Goal: Task Accomplishment & Management: Manage account settings

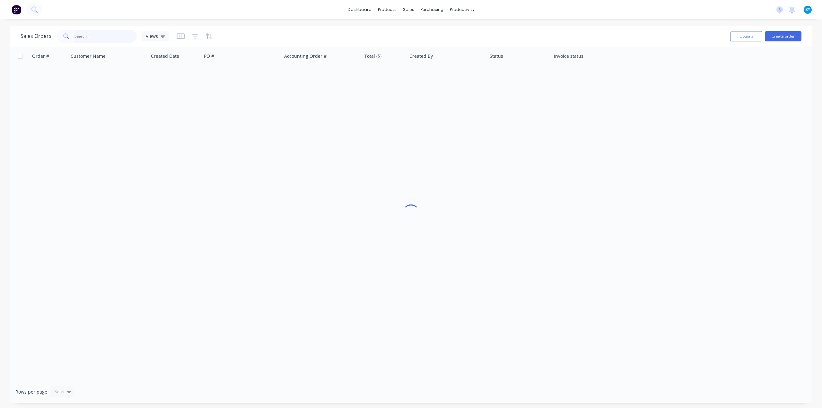
click at [98, 36] on input "text" at bounding box center [105, 36] width 63 height 13
paste input "49466"
type input "49466"
click at [98, 34] on input "49466" at bounding box center [105, 36] width 63 height 13
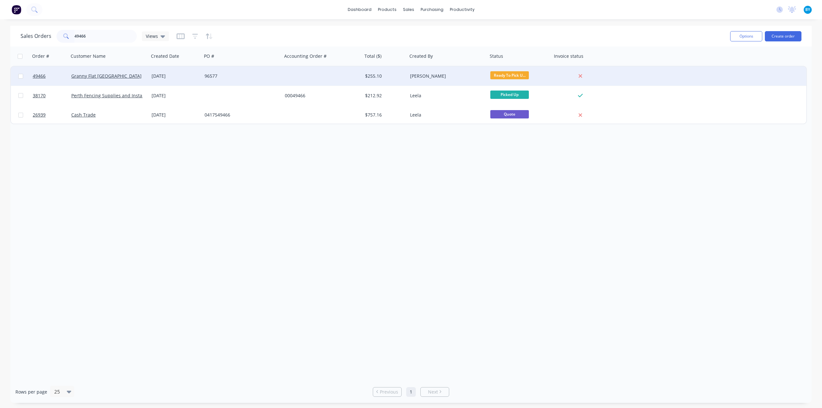
click at [126, 75] on div "Granny Flat [GEOGRAPHIC_DATA]" at bounding box center [106, 76] width 71 height 6
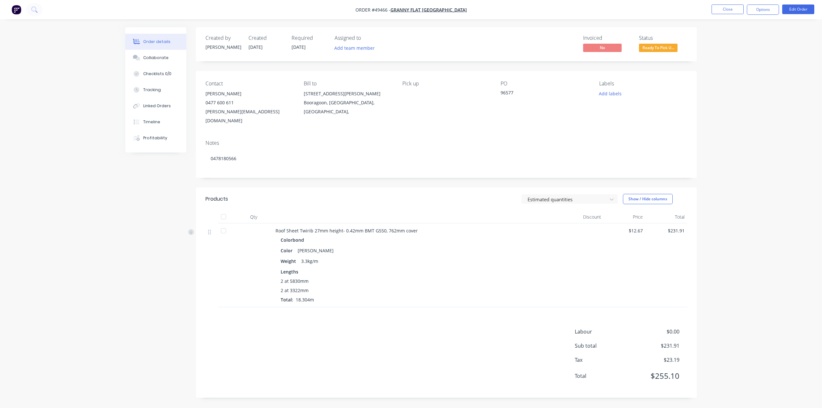
click at [455, 227] on div "Roof Sheet Twirib 27mm height- 0.42mm BMT G550, 762mm cover" at bounding box center [417, 230] width 284 height 7
click at [451, 194] on div "Estimated quantities Show / Hide columns" at bounding box center [497, 199] width 379 height 10
click at [327, 135] on div "Notes 0478180566" at bounding box center [446, 156] width 501 height 43
click at [162, 111] on button "Linked Orders" at bounding box center [155, 106] width 61 height 16
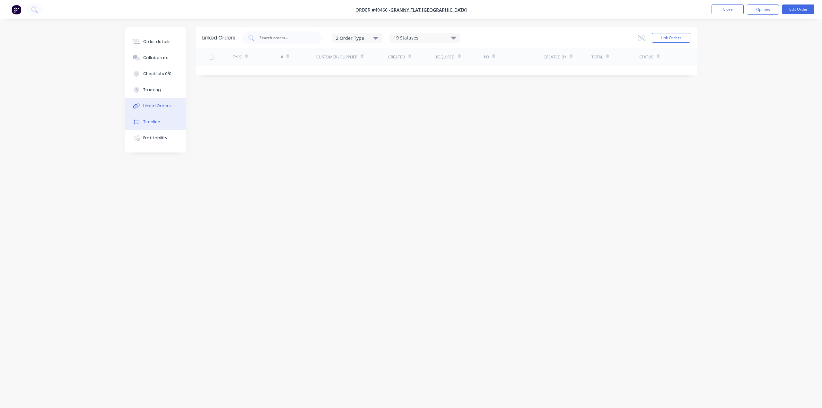
click at [161, 122] on button "Timeline" at bounding box center [155, 122] width 61 height 16
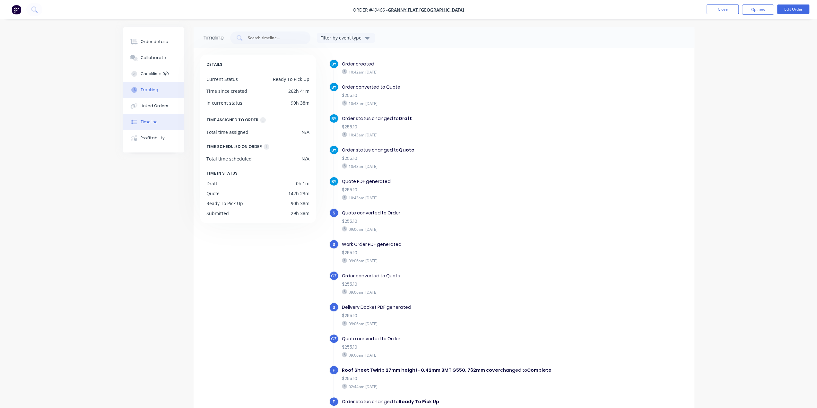
click at [154, 86] on button "Tracking" at bounding box center [153, 90] width 61 height 16
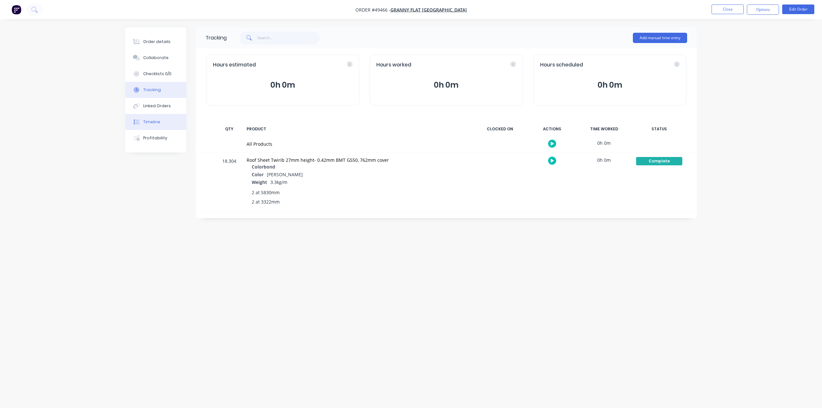
click at [155, 125] on div "Timeline" at bounding box center [151, 122] width 17 height 6
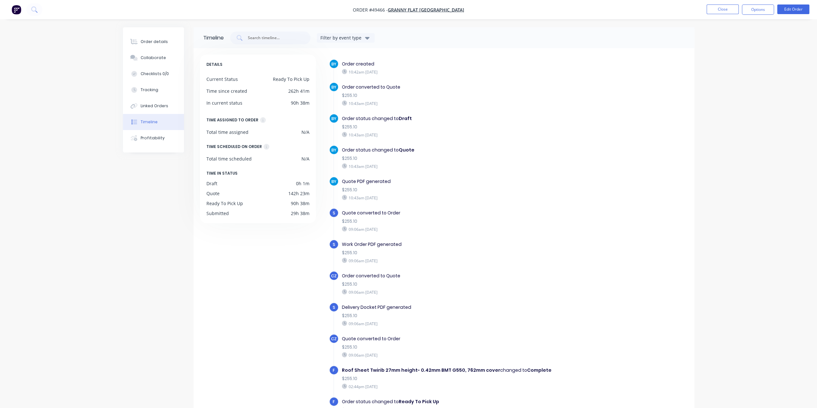
click at [14, 8] on img "button" at bounding box center [17, 10] width 10 height 10
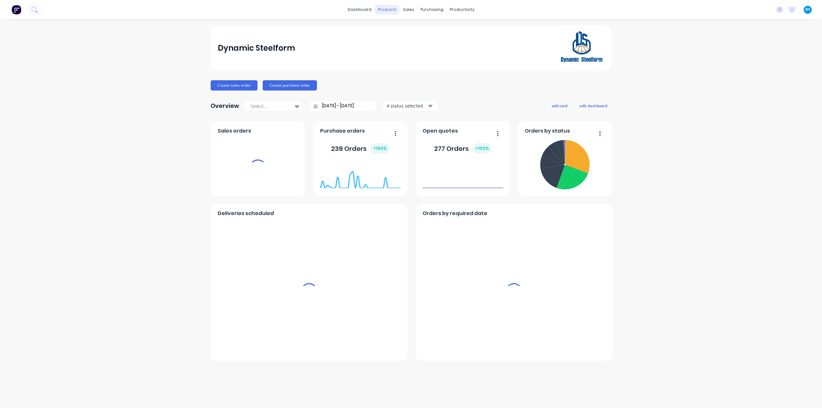
drag, startPoint x: 418, startPoint y: 12, endPoint x: 399, endPoint y: 12, distance: 18.6
click at [418, 12] on div "purchasing" at bounding box center [431, 10] width 29 height 10
click at [405, 10] on div "sales" at bounding box center [409, 10] width 18 height 10
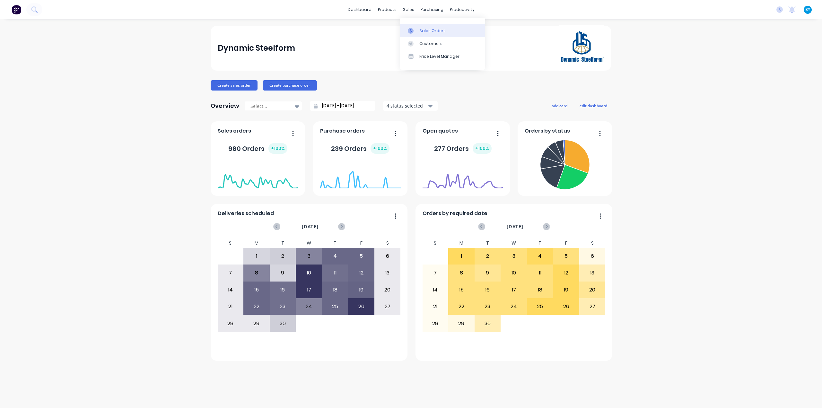
click at [418, 35] on link "Sales Orders" at bounding box center [442, 30] width 85 height 13
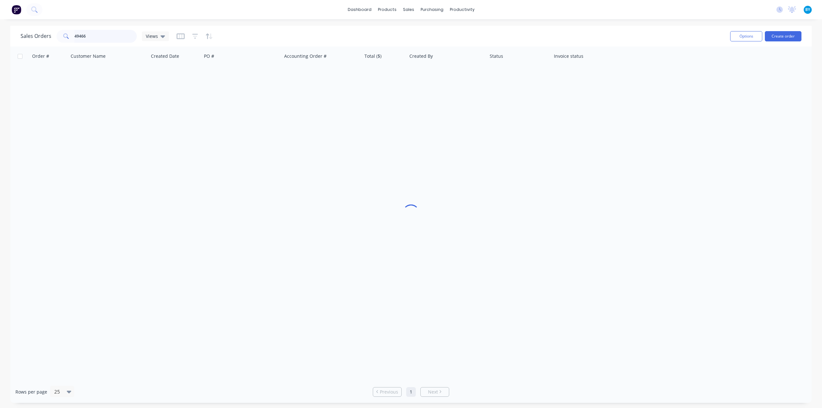
drag, startPoint x: 97, startPoint y: 41, endPoint x: 11, endPoint y: 37, distance: 86.1
click at [11, 37] on div "Sales Orders 49466 Views Options Create order" at bounding box center [410, 36] width 801 height 21
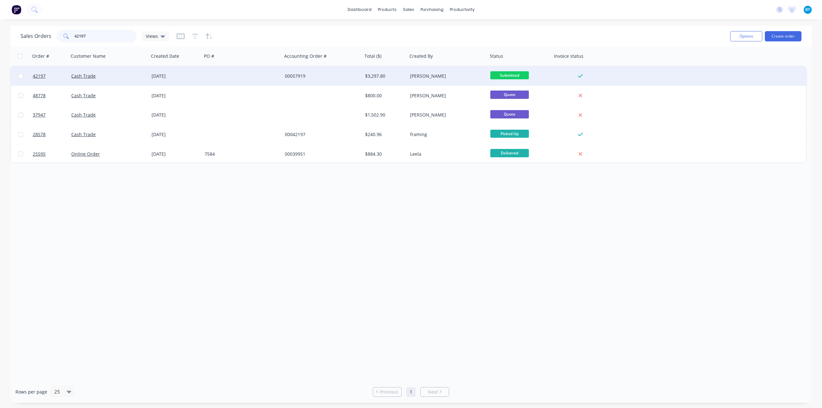
type input "42197"
click at [243, 75] on div at bounding box center [242, 75] width 80 height 19
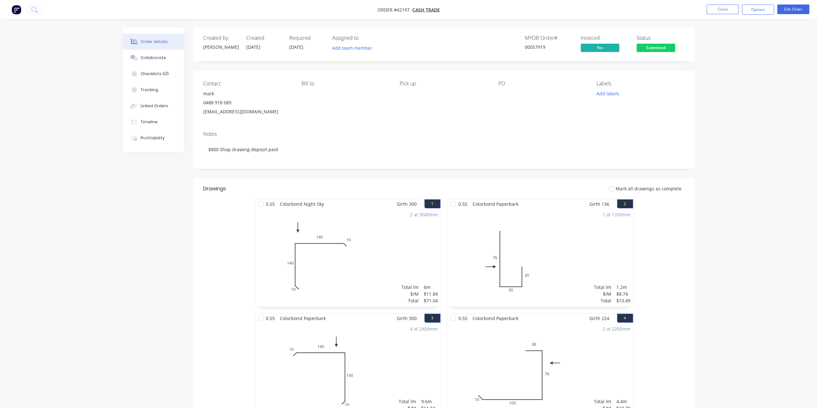
click at [454, 52] on div "MYOB Order # 00057919 Invoiced Yes Status Submitted" at bounding box center [540, 44] width 288 height 19
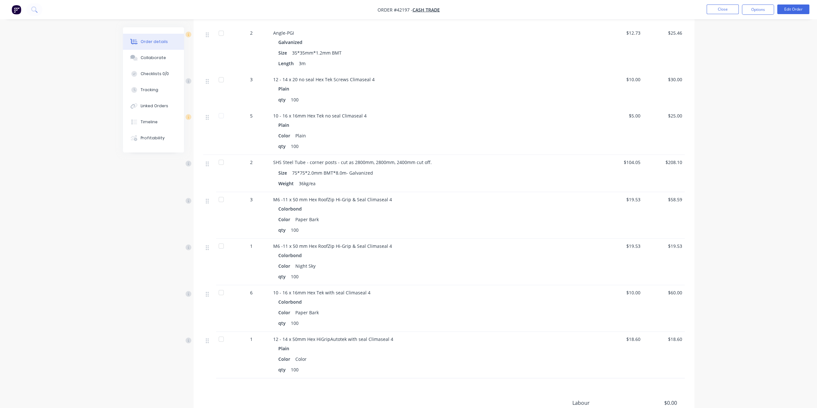
scroll to position [1134, 0]
drag, startPoint x: 341, startPoint y: 159, endPoint x: 401, endPoint y: 160, distance: 60.0
click at [401, 160] on span "SHS Steel Tube - corner posts - cut as 2800mm, 2800mm, 2400mm cut off." at bounding box center [352, 161] width 159 height 6
click at [406, 178] on div "Weight 36kg/ea" at bounding box center [414, 182] width 273 height 9
drag, startPoint x: 313, startPoint y: 160, endPoint x: 419, endPoint y: 165, distance: 106.1
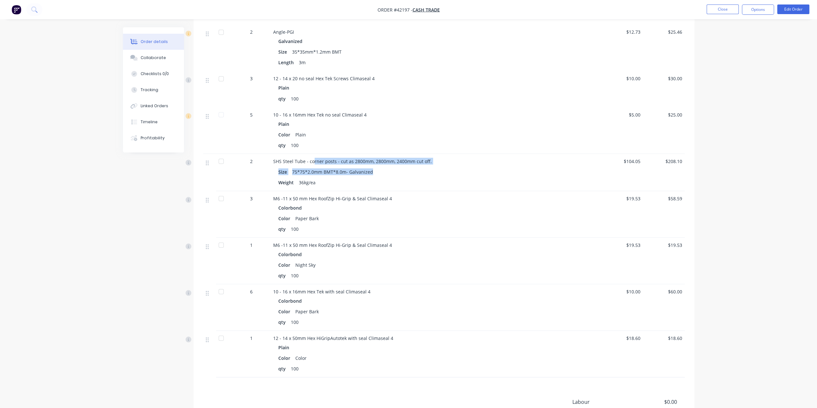
click at [420, 164] on div "SHS Steel Tube - corner posts - cut as 2800mm, 2800mm, 2400mm cut off. Size 75*…" at bounding box center [415, 172] width 289 height 37
click at [408, 191] on div "M6 -11 x 50 mm Hex RoofZip Hi-Grip & Seal Climaseal 4 Colorbond Color Paper Bar…" at bounding box center [415, 214] width 289 height 47
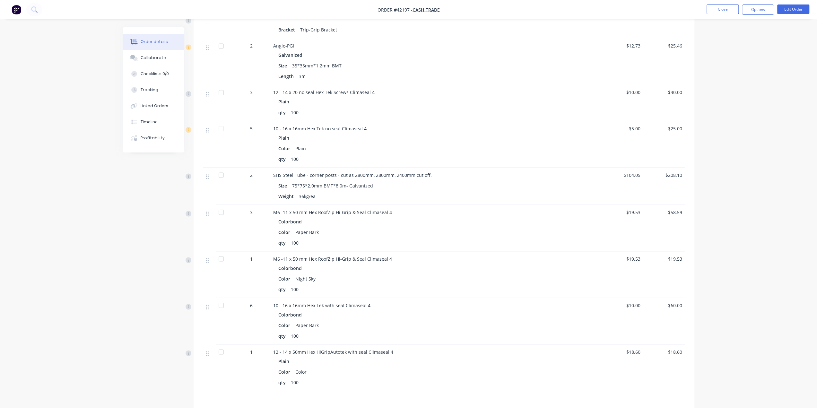
scroll to position [1115, 0]
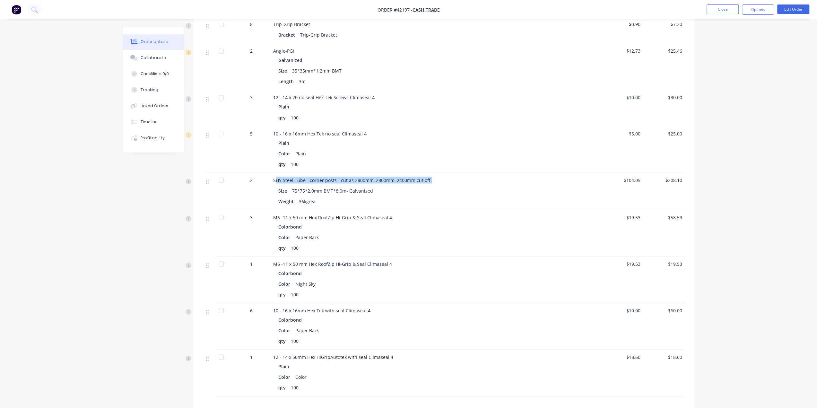
drag, startPoint x: 275, startPoint y: 177, endPoint x: 449, endPoint y: 185, distance: 174.2
click at [449, 177] on div "SHS Steel Tube - corner posts - cut as 2800mm, 2800mm, 2400mm cut off." at bounding box center [415, 180] width 284 height 7
click at [446, 196] on div "Weight 36kg/ea" at bounding box center [414, 200] width 273 height 9
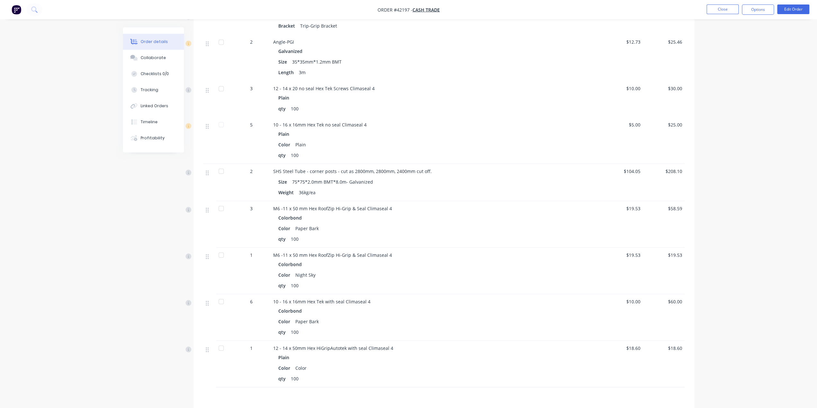
scroll to position [1137, 0]
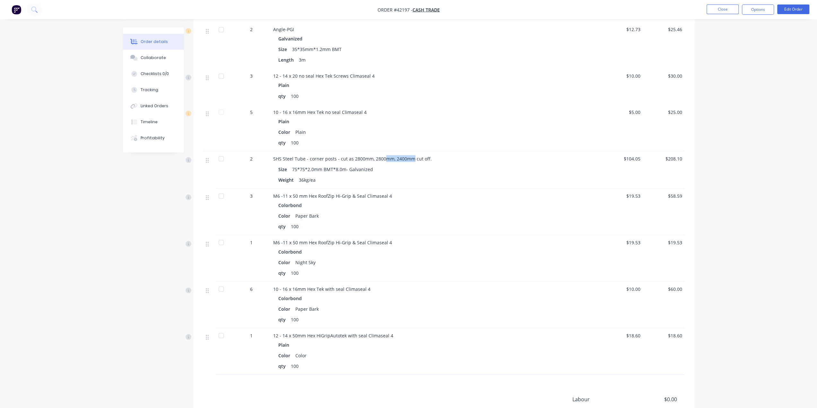
drag, startPoint x: 382, startPoint y: 157, endPoint x: 411, endPoint y: 155, distance: 28.9
click at [411, 155] on span "SHS Steel Tube - corner posts - cut as 2800mm, 2800mm, 2400mm cut off." at bounding box center [352, 158] width 159 height 6
click at [409, 169] on div "Size 75*75*2.0mm BMT*8.0m- Galvanized" at bounding box center [414, 168] width 273 height 9
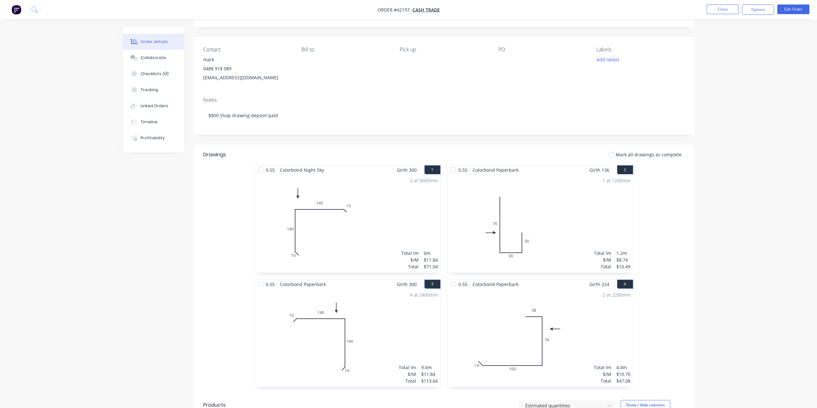
scroll to position [0, 0]
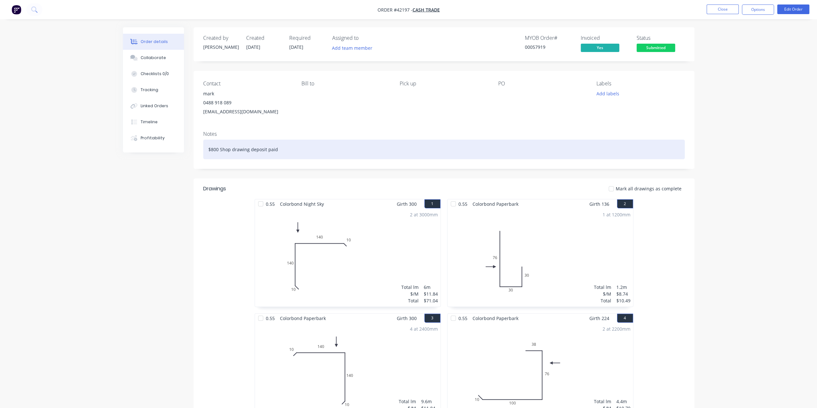
click at [393, 152] on div "$800 Shop drawing deposit paid" at bounding box center [443, 150] width 481 height 20
click at [304, 150] on div "$800 Shop drawing deposit paid." at bounding box center [443, 150] width 481 height 20
drag, startPoint x: 313, startPoint y: 151, endPoint x: 266, endPoint y: 151, distance: 46.5
click at [266, 151] on div "$800 Shop drawing deposit paid." at bounding box center [443, 150] width 481 height 20
drag, startPoint x: 447, startPoint y: 145, endPoint x: 461, endPoint y: 149, distance: 14.2
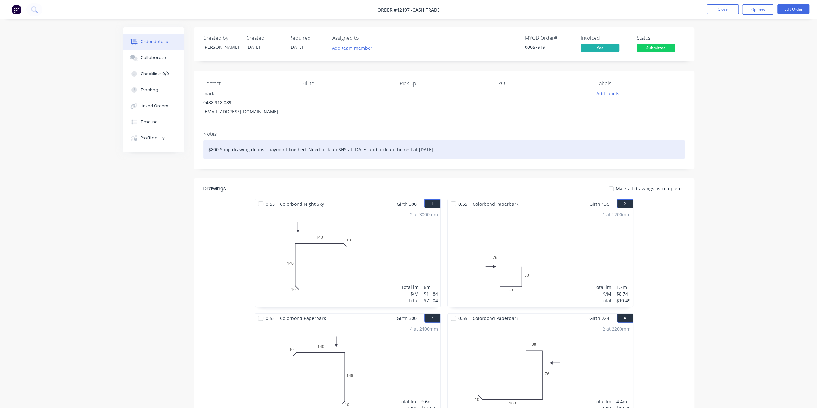
click at [448, 145] on div "$800 Shop drawing deposit payment finished. Need pick up SHS at [DATE] and pick…" at bounding box center [443, 150] width 481 height 20
click at [462, 150] on div "$800 Shop drawing deposit payment finished. Need pick up SHS at [DATE] and pick…" at bounding box center [443, 150] width 481 height 20
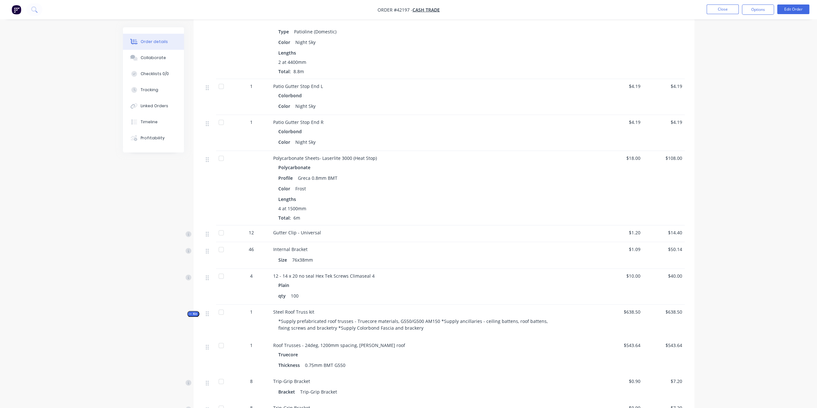
scroll to position [709, 0]
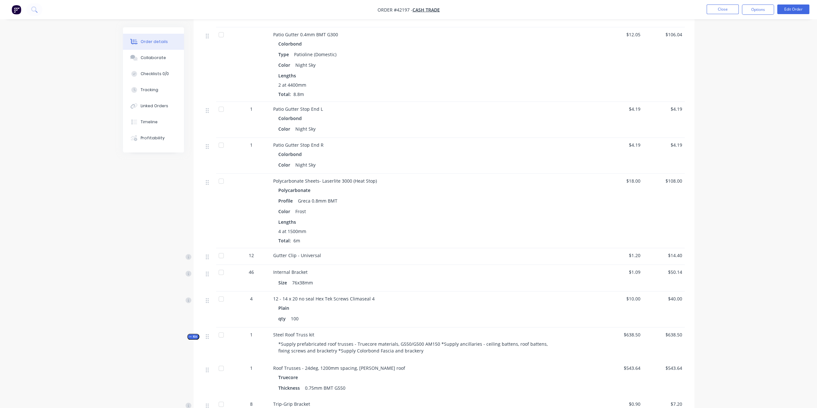
click at [767, 315] on div "Order details Collaborate Checklists 0/0 Tracking Linked Orders Timeline Profit…" at bounding box center [408, 96] width 817 height 1611
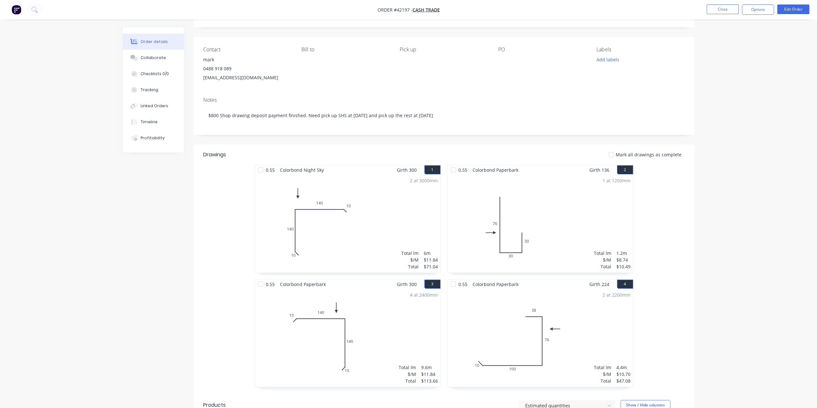
scroll to position [0, 0]
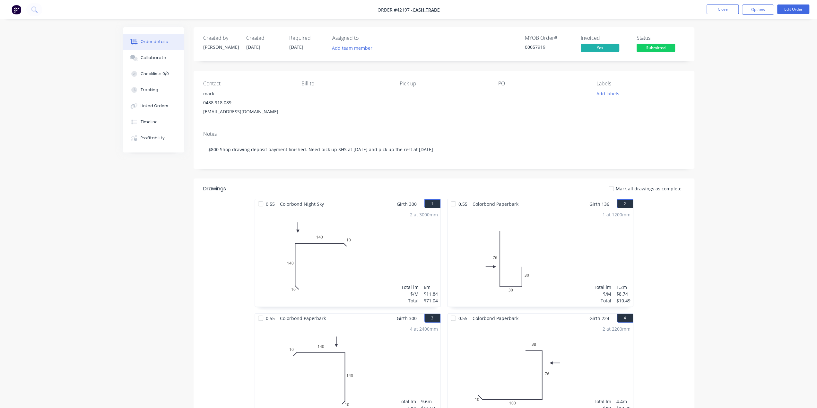
click at [529, 122] on div "Contact mark [PHONE_NUMBER] [EMAIL_ADDRESS][DOMAIN_NAME] [PERSON_NAME] to Pick …" at bounding box center [444, 98] width 501 height 55
click at [762, 11] on button "Options" at bounding box center [758, 9] width 32 height 10
drag, startPoint x: 760, startPoint y: 10, endPoint x: 758, endPoint y: 15, distance: 5.7
click at [759, 12] on button "Options" at bounding box center [758, 9] width 32 height 10
click at [741, 91] on div "Delivery Docket" at bounding box center [738, 90] width 59 height 9
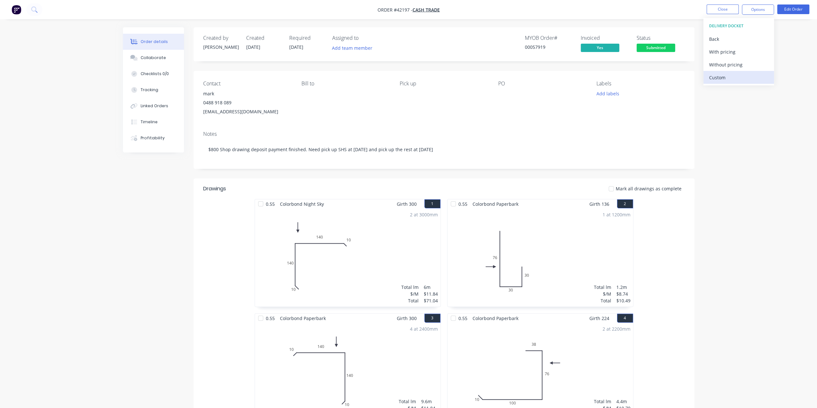
click at [739, 73] on div "Custom" at bounding box center [738, 77] width 59 height 9
click at [742, 62] on div "Without pricing" at bounding box center [738, 64] width 59 height 9
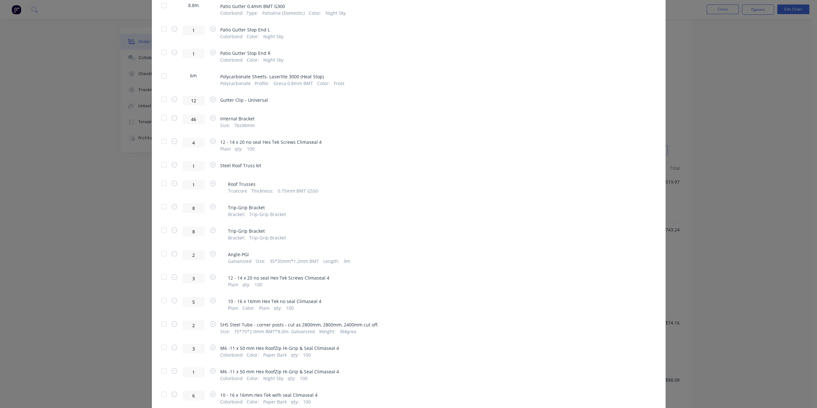
scroll to position [374, 0]
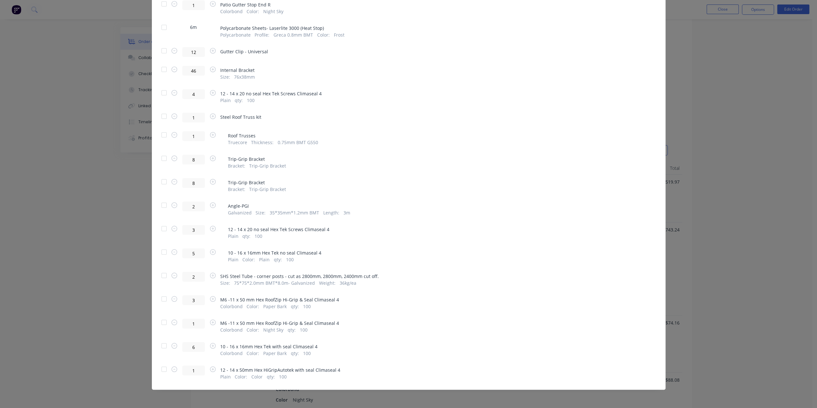
click at [160, 276] on div at bounding box center [164, 275] width 13 height 13
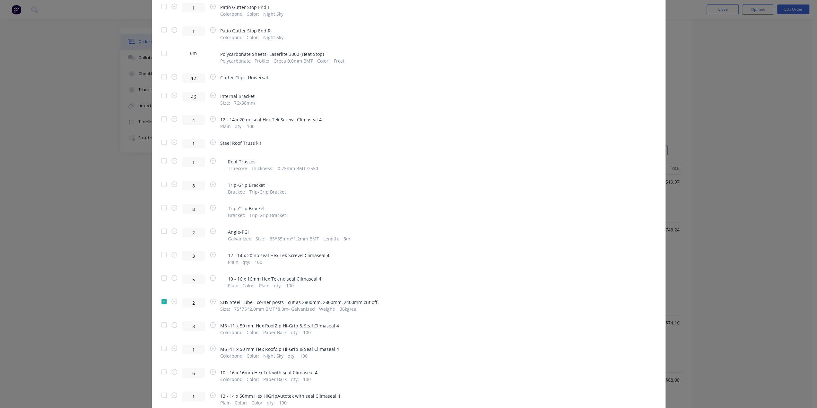
scroll to position [363, 0]
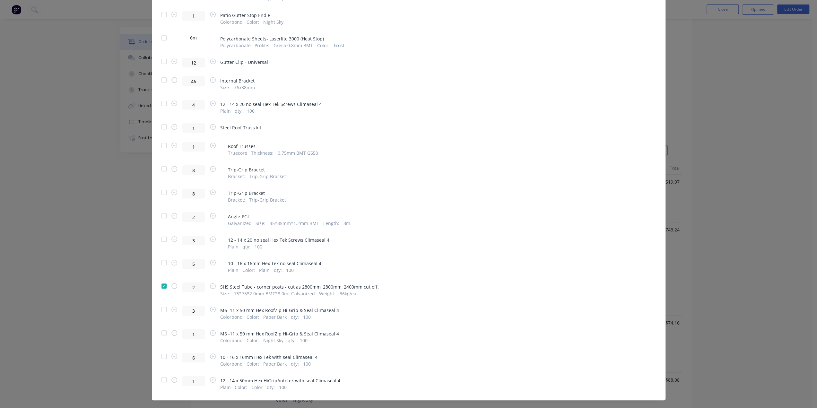
click at [750, 258] on div "Generate custom Delivery Docket Cancel Generate PDF Attachments to include add …" at bounding box center [408, 204] width 817 height 408
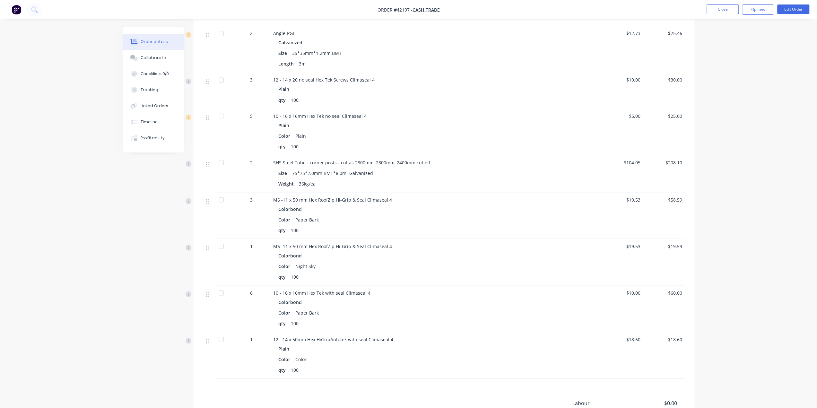
scroll to position [1137, 0]
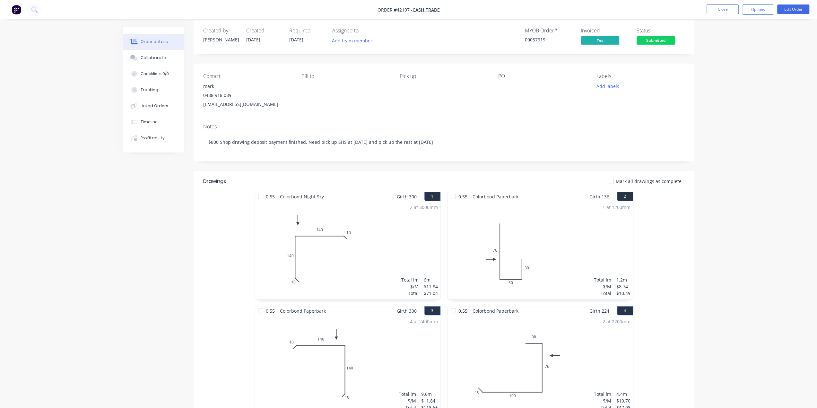
scroll to position [0, 0]
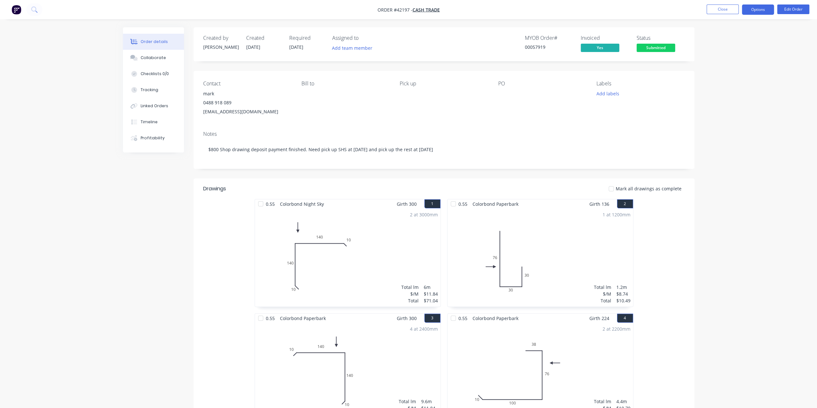
click at [757, 9] on button "Options" at bounding box center [758, 9] width 32 height 10
click at [742, 88] on div "Delivery Docket" at bounding box center [738, 90] width 59 height 9
click at [732, 75] on div "Custom" at bounding box center [738, 77] width 59 height 9
click at [731, 67] on div "Without pricing" at bounding box center [738, 64] width 59 height 9
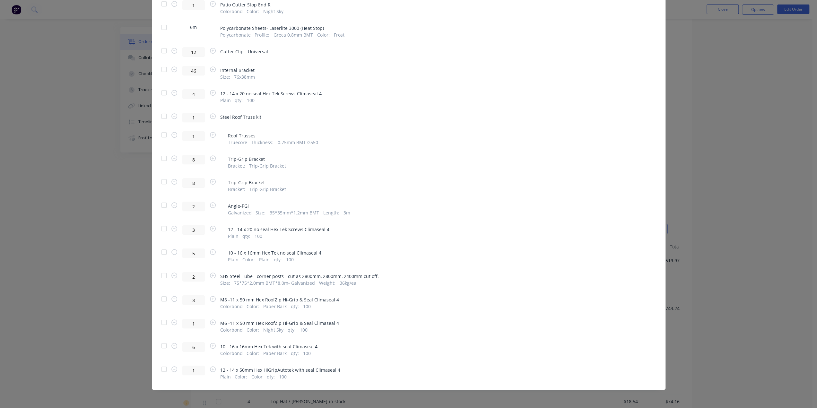
scroll to position [267, 0]
click at [161, 275] on div at bounding box center [164, 275] width 13 height 13
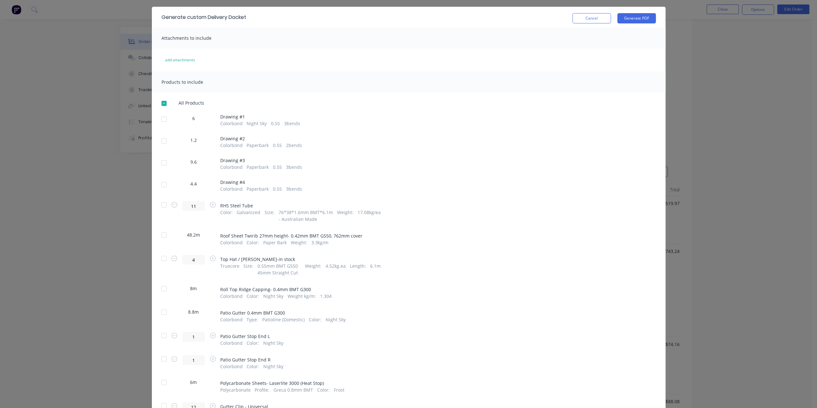
scroll to position [0, 0]
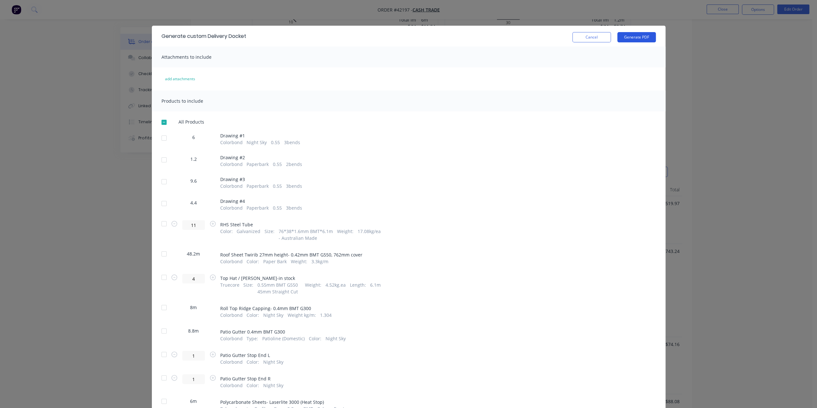
click at [635, 33] on button "Generate PDF" at bounding box center [636, 37] width 39 height 10
click at [767, 132] on div "Generate custom Delivery Docket Cancel Generate PDF Attachments to include add …" at bounding box center [408, 204] width 817 height 408
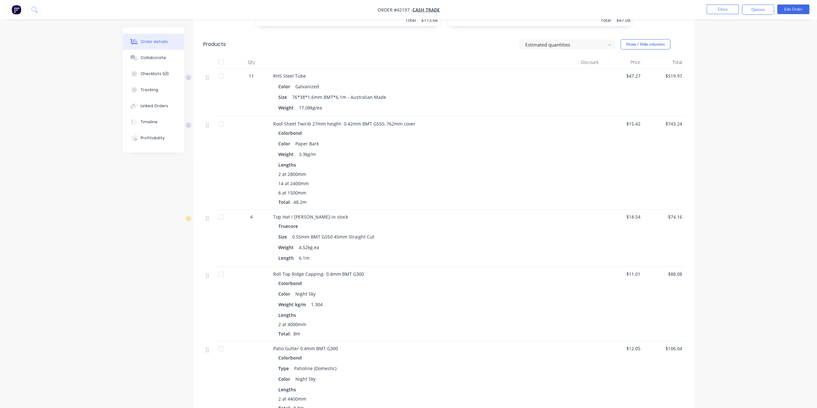
scroll to position [471, 0]
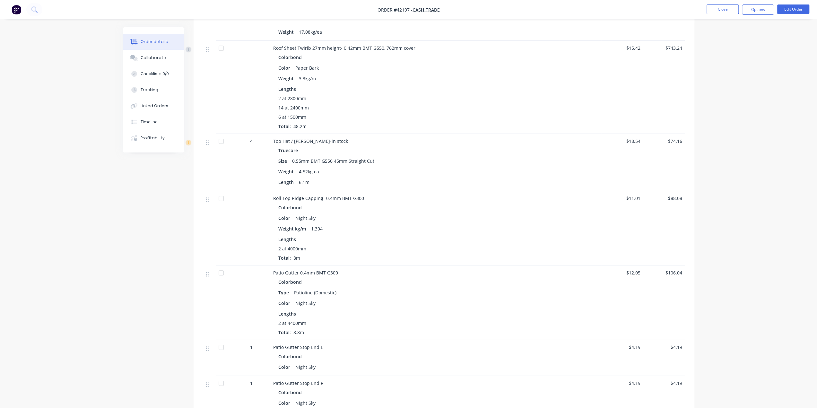
click at [76, 143] on div "Order details Collaborate Checklists 0/0 Tracking Linked Orders Timeline Profit…" at bounding box center [408, 334] width 817 height 1611
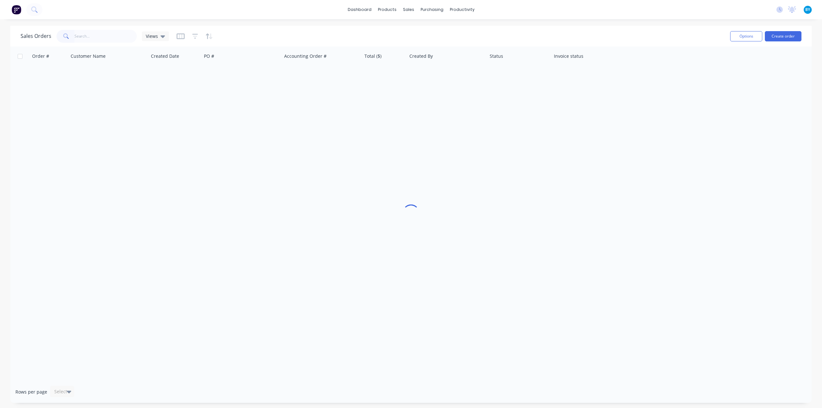
type input "1"
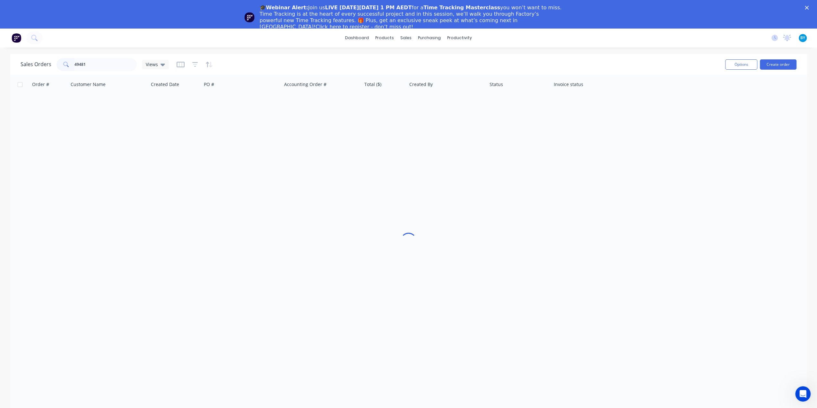
type input "49481"
click at [809, 7] on polygon "Close" at bounding box center [807, 8] width 4 height 4
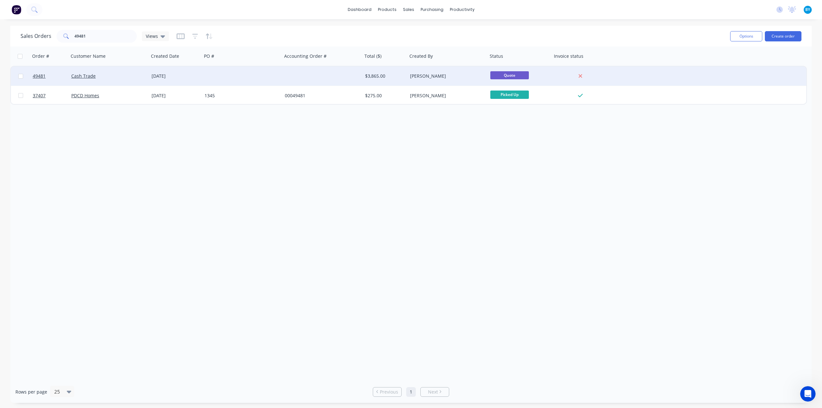
click at [134, 77] on div "Cash Trade" at bounding box center [106, 76] width 71 height 6
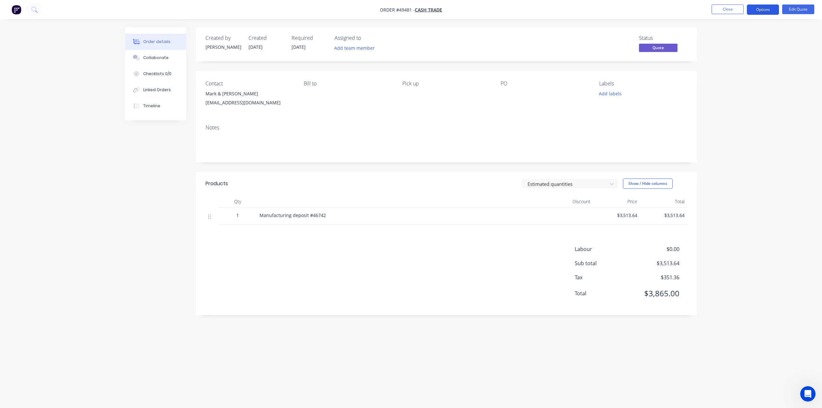
click at [761, 6] on button "Options" at bounding box center [763, 9] width 32 height 10
click at [753, 74] on div "Convert to Order" at bounding box center [743, 77] width 59 height 9
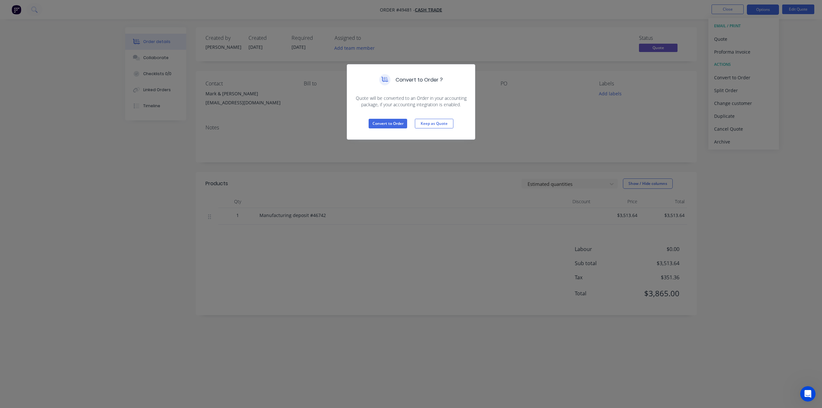
click at [679, 135] on div "Convert to Order ? Quote will be converted to an Order in your accounting packa…" at bounding box center [411, 204] width 822 height 408
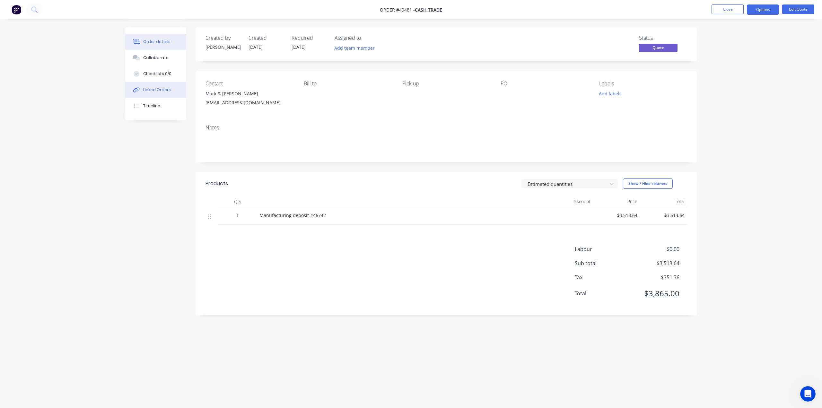
click at [160, 96] on button "Linked Orders" at bounding box center [155, 90] width 61 height 16
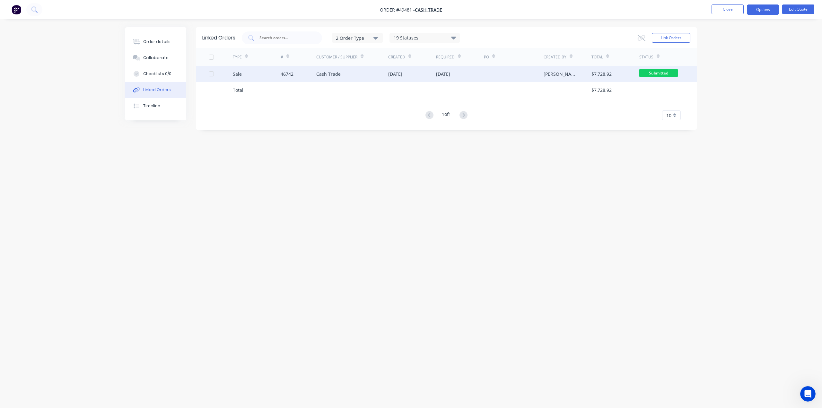
click at [506, 74] on div at bounding box center [514, 74] width 60 height 16
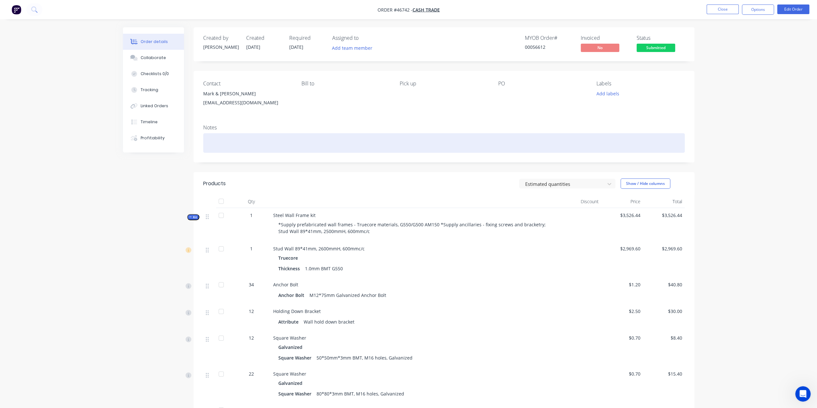
click at [355, 144] on div at bounding box center [443, 143] width 481 height 20
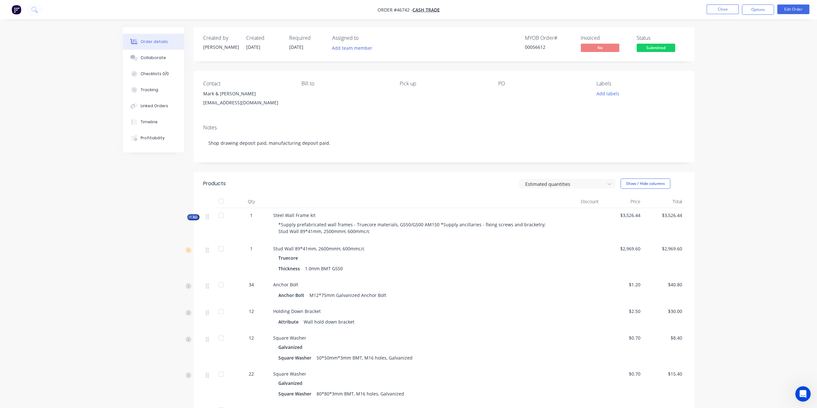
click at [752, 11] on button "Options" at bounding box center [758, 9] width 32 height 10
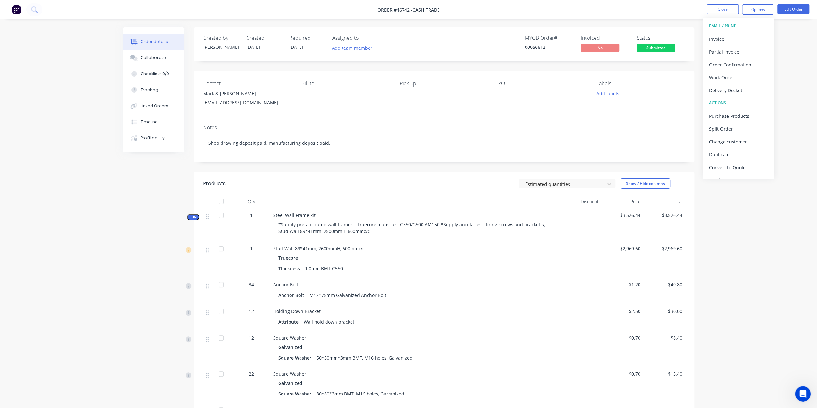
click at [155, 104] on div "Linked Orders" at bounding box center [155, 106] width 28 height 6
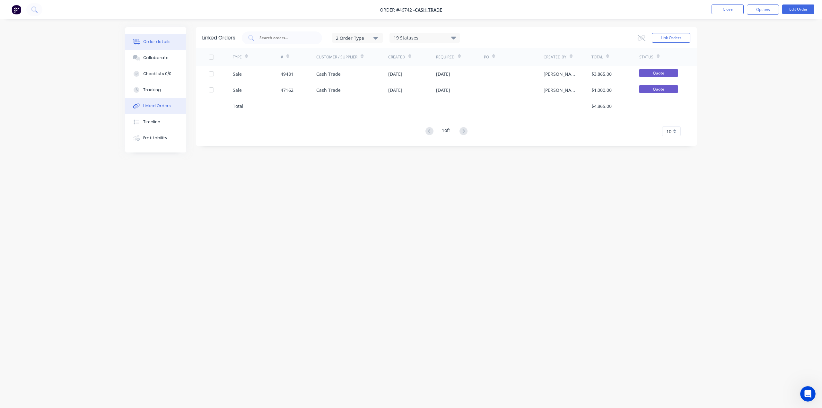
click at [150, 40] on div "Order details" at bounding box center [156, 42] width 27 height 6
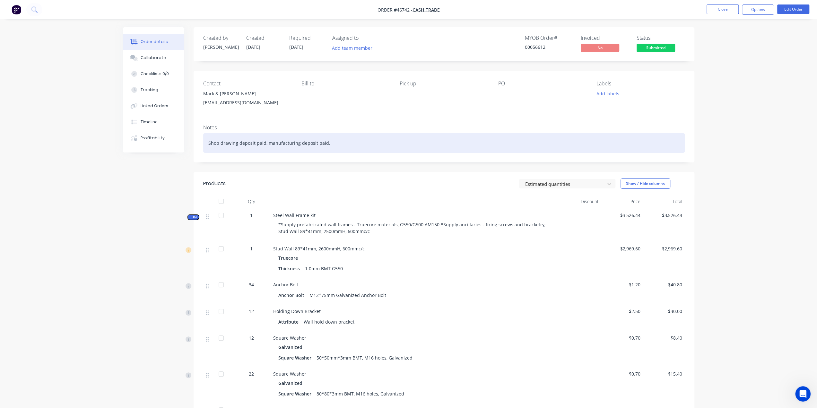
click at [244, 143] on div "Shop drawing deposit paid, manufacturing deposit paid." at bounding box center [443, 143] width 481 height 20
click at [208, 142] on div "Shop drawing deposit paid, manufacturing deposit paid." at bounding box center [443, 143] width 481 height 20
click at [282, 143] on div "$1000 Shop drawing deposit paid, manufacturing deposit paid." at bounding box center [443, 143] width 481 height 20
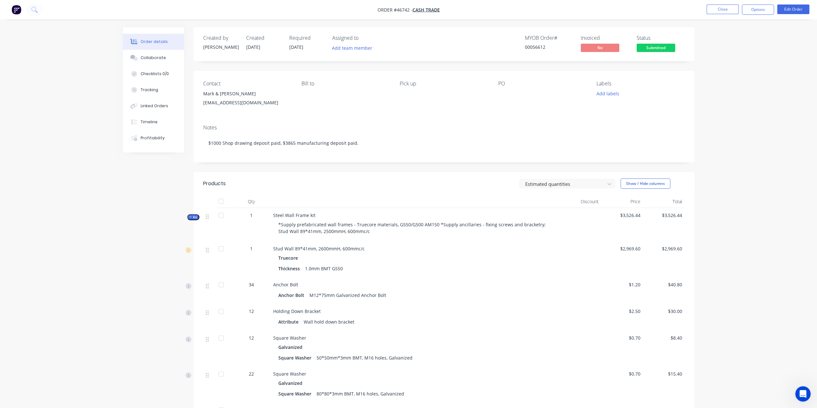
drag, startPoint x: 738, startPoint y: 117, endPoint x: 743, endPoint y: 6, distance: 110.2
click at [753, 9] on button "Options" at bounding box center [758, 9] width 32 height 10
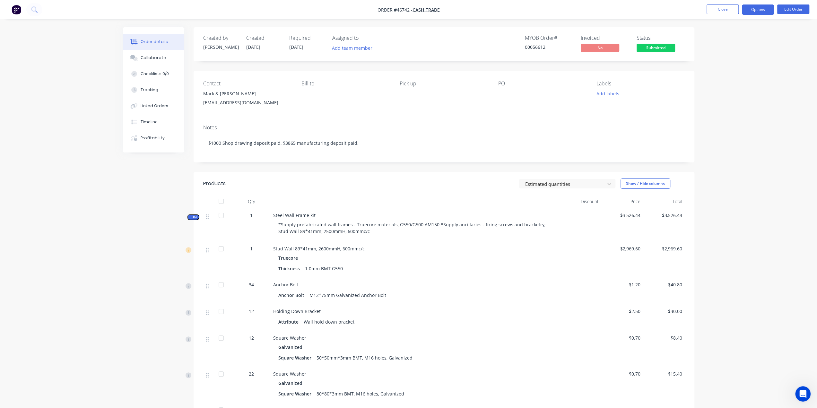
click at [763, 7] on button "Options" at bounding box center [758, 9] width 32 height 10
click at [719, 54] on div "Partial Invoice" at bounding box center [738, 51] width 59 height 9
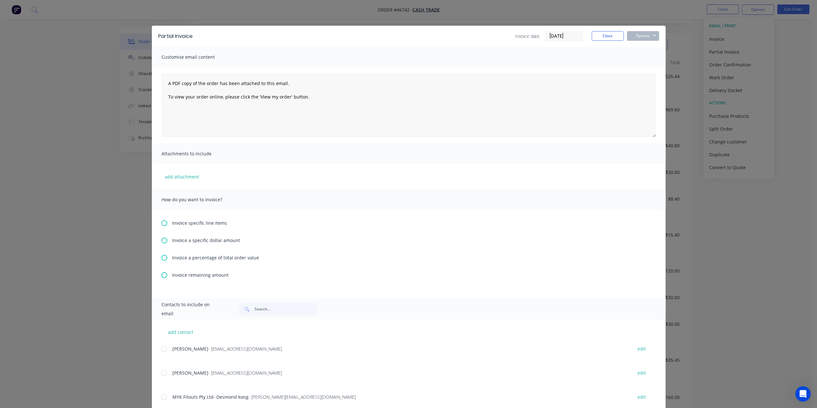
click at [678, 79] on div "Partial Invoice Invoice date 30/09/25 Close Options Preview Print Email Customi…" at bounding box center [408, 204] width 817 height 408
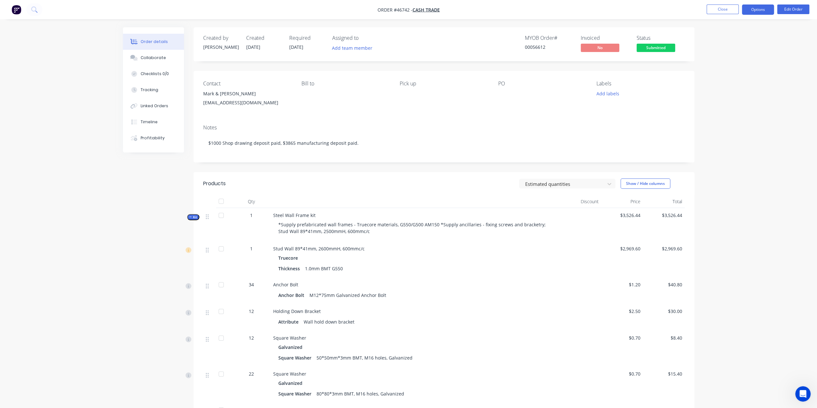
click at [751, 14] on nav "Order #46742 - Cash Trade Close Options Edit Order" at bounding box center [408, 9] width 817 height 19
click at [752, 14] on button "Options" at bounding box center [758, 9] width 32 height 10
click at [738, 54] on div "Partial Invoice" at bounding box center [738, 51] width 59 height 9
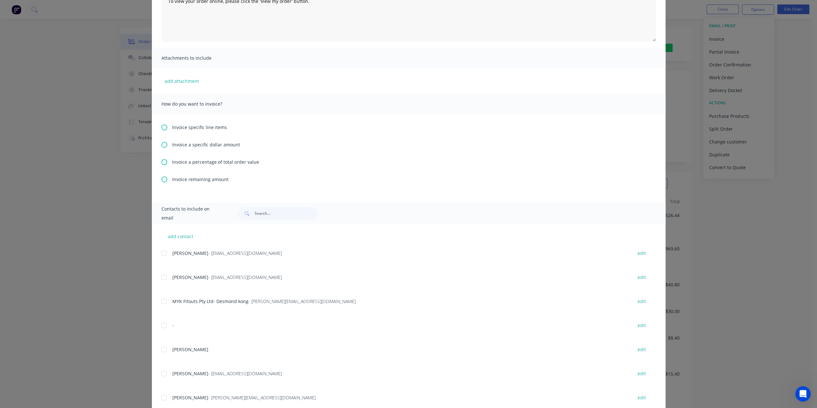
scroll to position [96, 0]
click at [214, 142] on span "Invoice a specific dollar amount" at bounding box center [206, 144] width 68 height 7
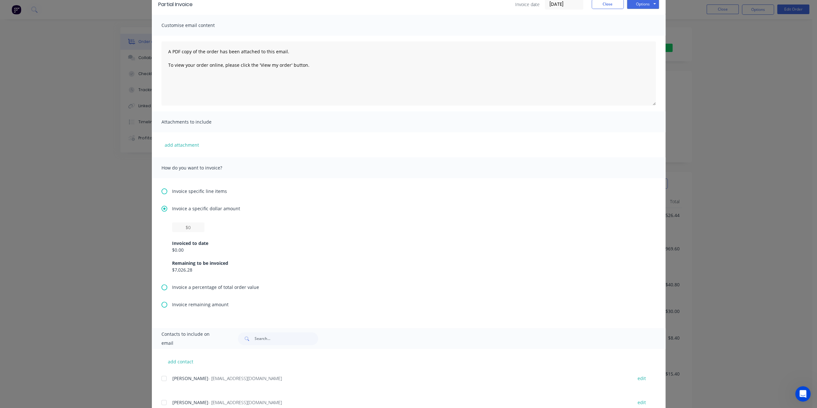
scroll to position [85, 0]
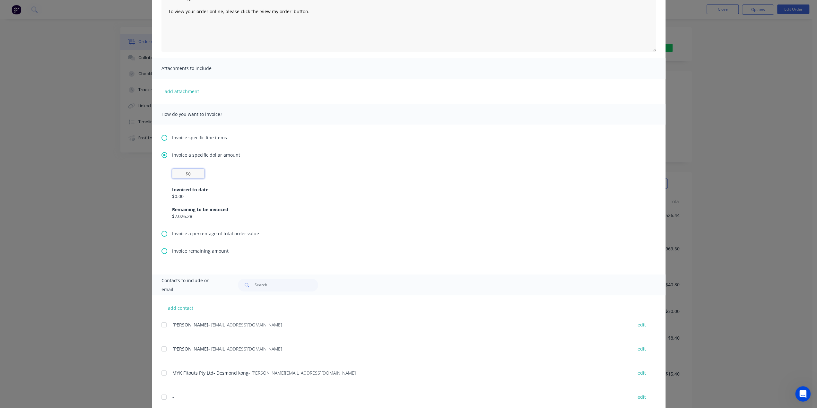
click at [190, 172] on input "text" at bounding box center [188, 174] width 32 height 10
type input "$0"
click at [85, 199] on div "Partial Invoice Invoice date 30/09/25 Close Options Preview Print Email Customi…" at bounding box center [408, 204] width 817 height 408
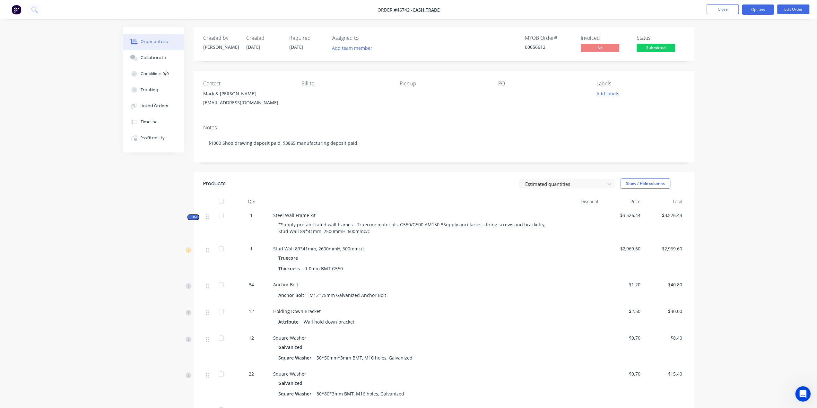
click at [754, 9] on button "Options" at bounding box center [758, 9] width 32 height 10
click at [740, 48] on div "Partial Invoice" at bounding box center [738, 51] width 59 height 9
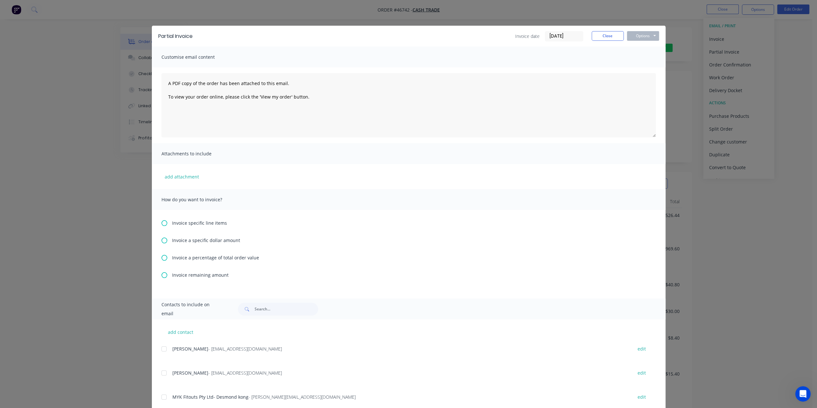
click at [190, 241] on span "Invoice a specific dollar amount" at bounding box center [206, 240] width 68 height 7
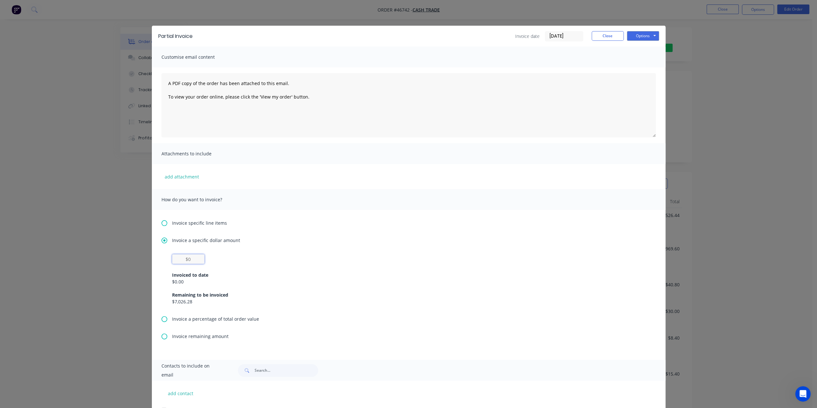
click at [187, 259] on input "text" at bounding box center [188, 259] width 32 height 10
type input "$3,865"
click at [257, 276] on div "Invoiced to date" at bounding box center [408, 275] width 473 height 7
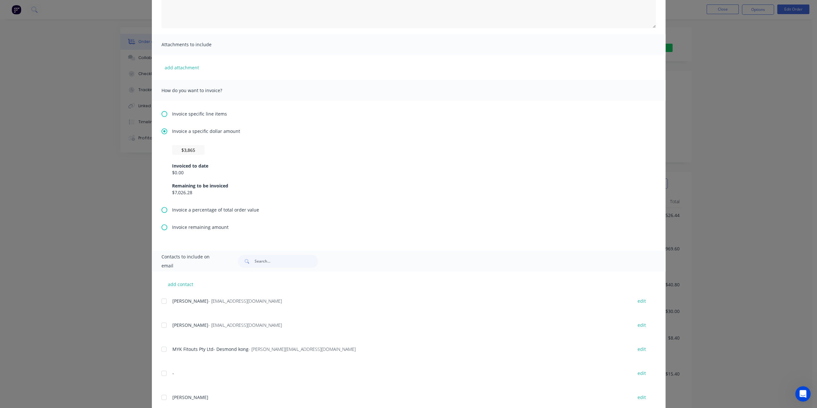
scroll to position [117, 0]
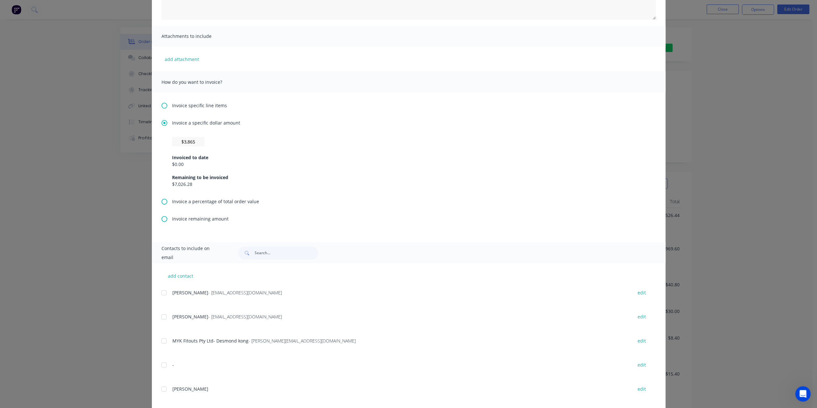
click at [209, 179] on div "Remaining to be invoiced" at bounding box center [408, 177] width 473 height 7
drag, startPoint x: 219, startPoint y: 178, endPoint x: 220, endPoint y: 183, distance: 5.5
click at [219, 180] on div "Remaining to be invoiced" at bounding box center [408, 177] width 473 height 7
click at [100, 181] on div "Partial Invoice Invoice date 30/09/25 Close Options Preview Print Email Customi…" at bounding box center [408, 204] width 817 height 408
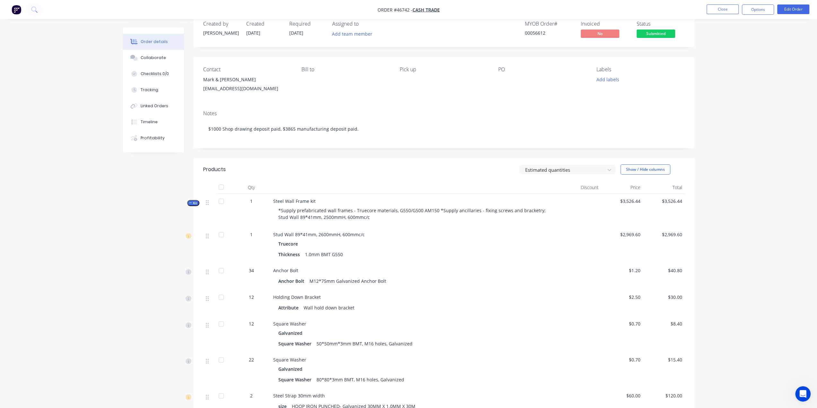
scroll to position [0, 0]
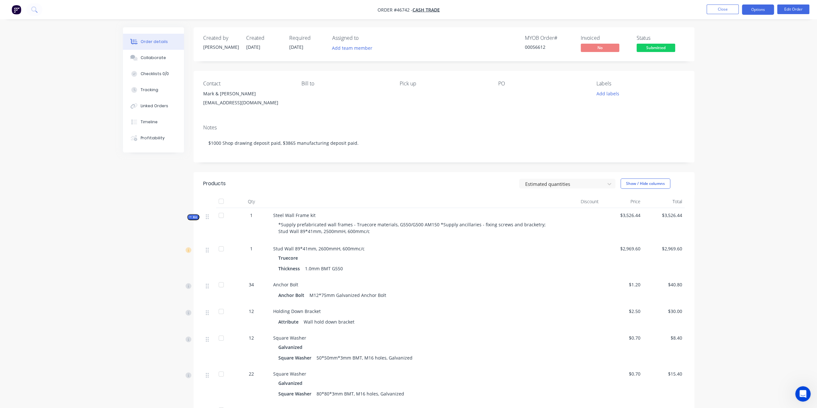
click at [759, 9] on button "Options" at bounding box center [758, 9] width 32 height 10
click at [733, 49] on div "Partial Invoice" at bounding box center [738, 51] width 59 height 9
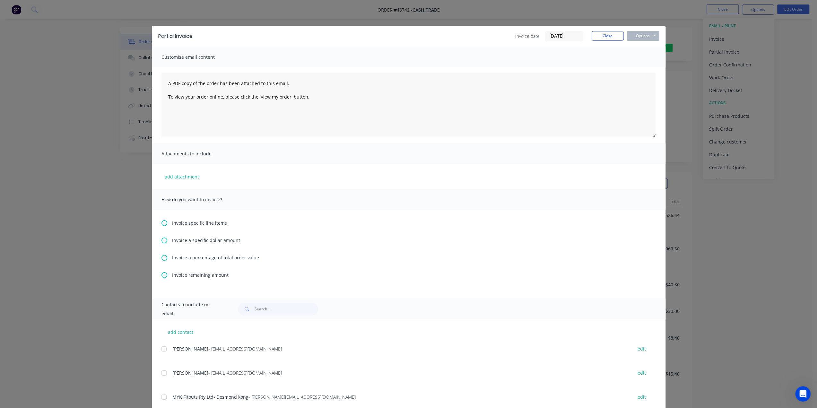
click at [184, 241] on span "Invoice a specific dollar amount" at bounding box center [206, 240] width 68 height 7
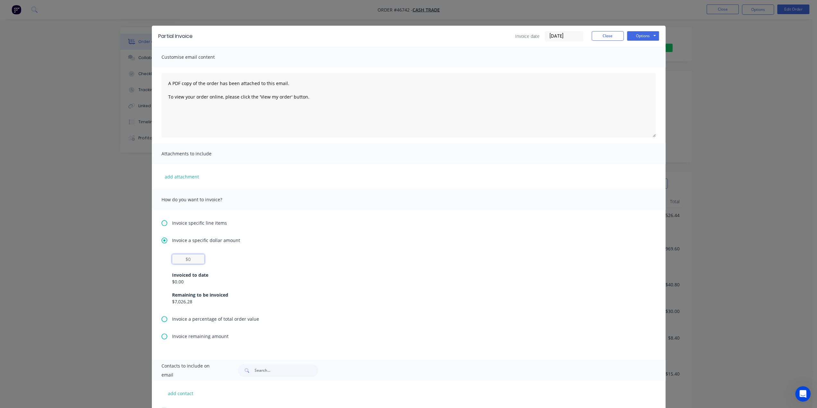
click at [188, 262] on input "text" at bounding box center [188, 259] width 32 height 10
type input "$3,865"
click at [308, 273] on div "Invoiced to date" at bounding box center [408, 275] width 473 height 7
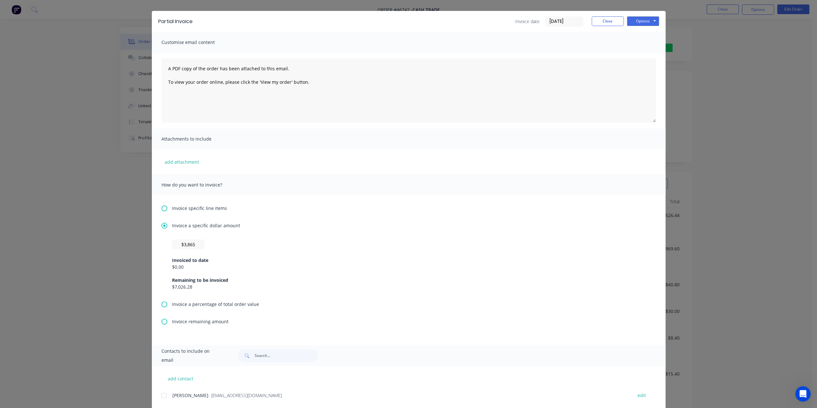
scroll to position [53, 0]
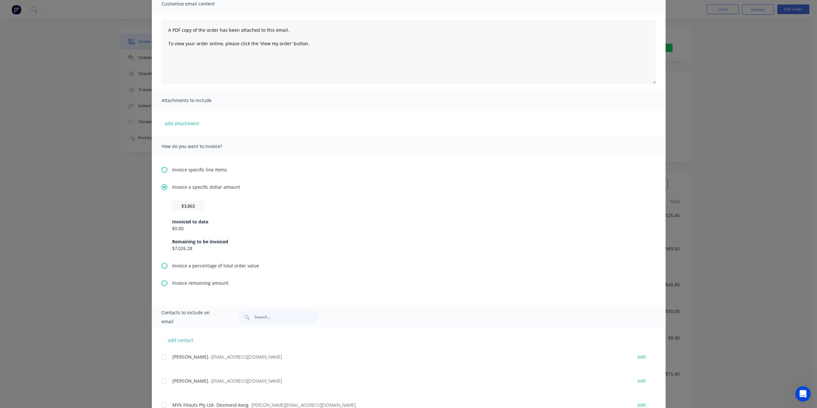
drag, startPoint x: 204, startPoint y: 247, endPoint x: 192, endPoint y: 248, distance: 11.9
click at [203, 247] on div "$7,026.28" at bounding box center [408, 248] width 473 height 7
click at [182, 249] on div "$7,026.28" at bounding box center [408, 248] width 473 height 7
click at [177, 249] on div "$7,026.28" at bounding box center [408, 248] width 473 height 7
click at [183, 249] on div "$7,026.28" at bounding box center [408, 248] width 473 height 7
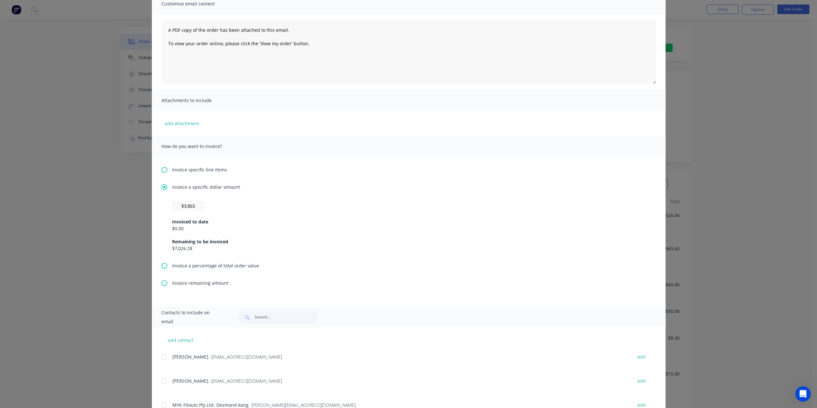
click at [192, 224] on div "Invoiced to date" at bounding box center [408, 221] width 473 height 7
click at [180, 226] on div "$0.00" at bounding box center [408, 228] width 473 height 7
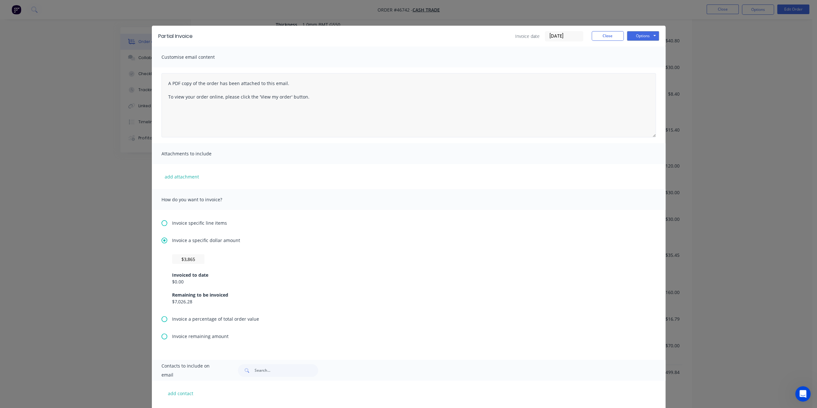
scroll to position [171, 0]
click at [639, 37] on button "Options" at bounding box center [643, 36] width 32 height 10
click at [519, 97] on textarea "A PDF copy of the order has been attached to this email. To view your order onl…" at bounding box center [408, 105] width 494 height 64
click at [647, 35] on button "Options" at bounding box center [643, 36] width 32 height 10
click at [641, 34] on button "Options" at bounding box center [643, 36] width 32 height 10
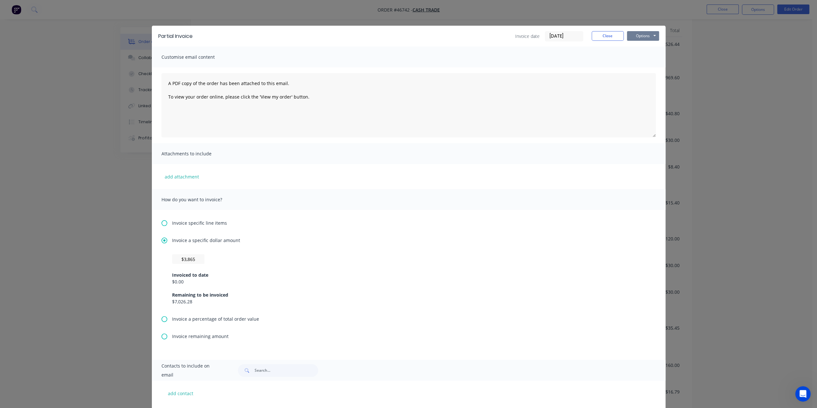
click at [645, 32] on button "Options" at bounding box center [643, 36] width 32 height 10
click at [643, 55] on button "Print" at bounding box center [647, 58] width 41 height 11
click at [350, 21] on div "Partial Invoice Invoice date 30/09/25 Close Options Preview Print Email Customi…" at bounding box center [408, 204] width 817 height 408
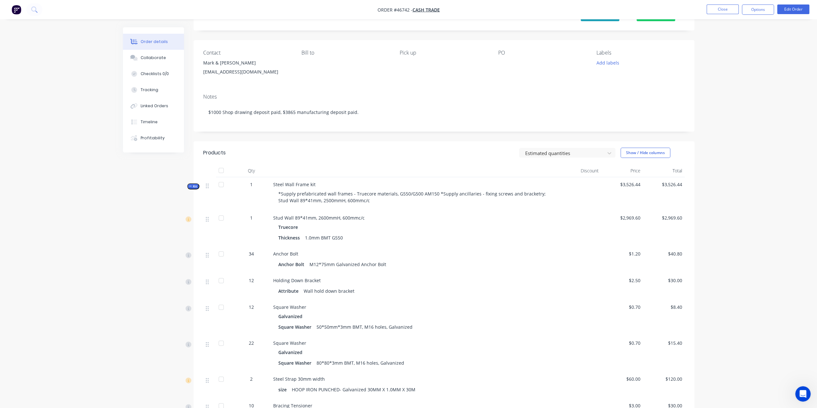
scroll to position [0, 0]
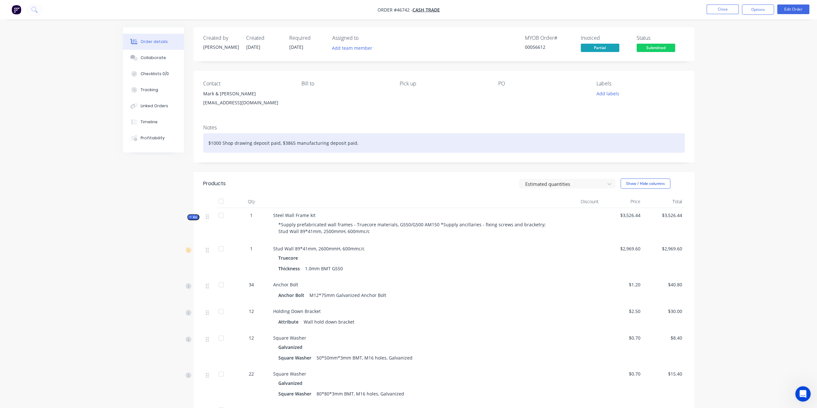
click at [594, 147] on div "$1000 Shop drawing deposit paid, $3865 manufacturing deposit paid." at bounding box center [443, 143] width 481 height 20
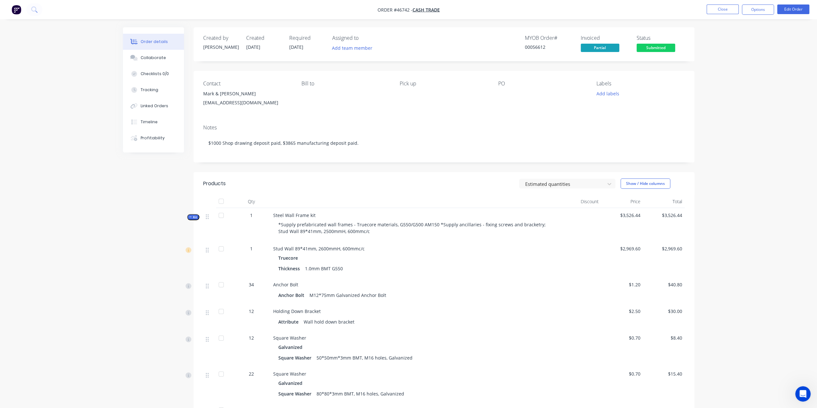
drag, startPoint x: 803, startPoint y: 198, endPoint x: 535, endPoint y: 72, distance: 296.2
